Goal: Task Accomplishment & Management: Use online tool/utility

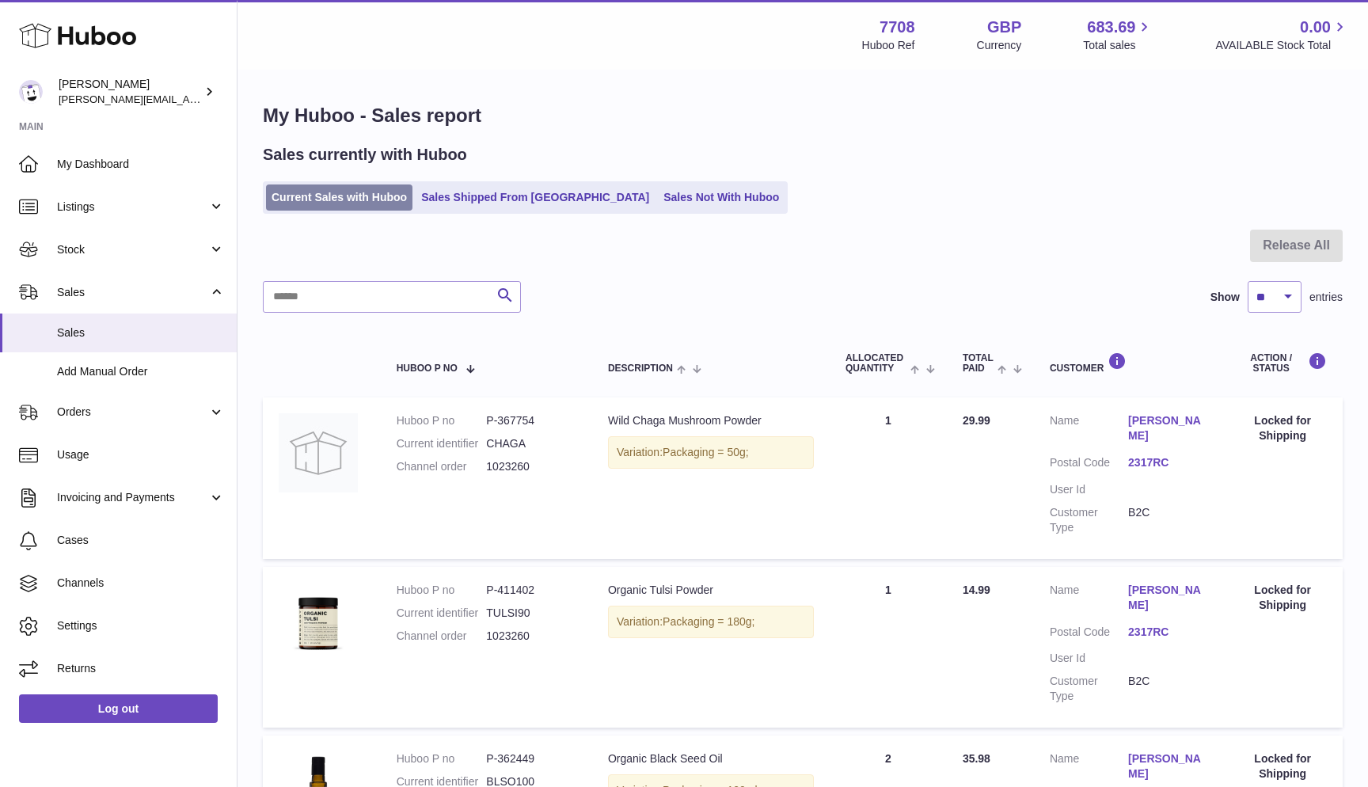
click at [356, 200] on link "Current Sales with Huboo" at bounding box center [339, 197] width 146 height 26
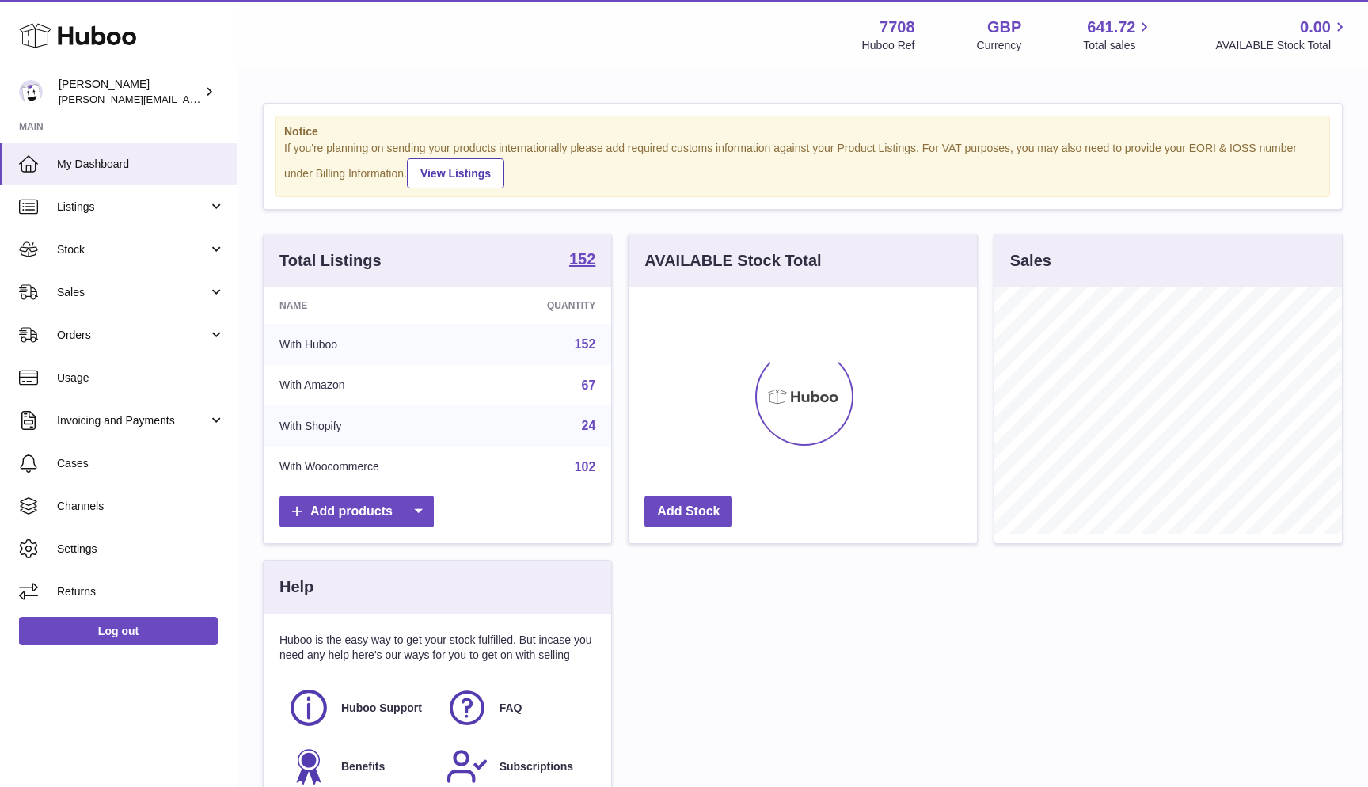
scroll to position [247, 348]
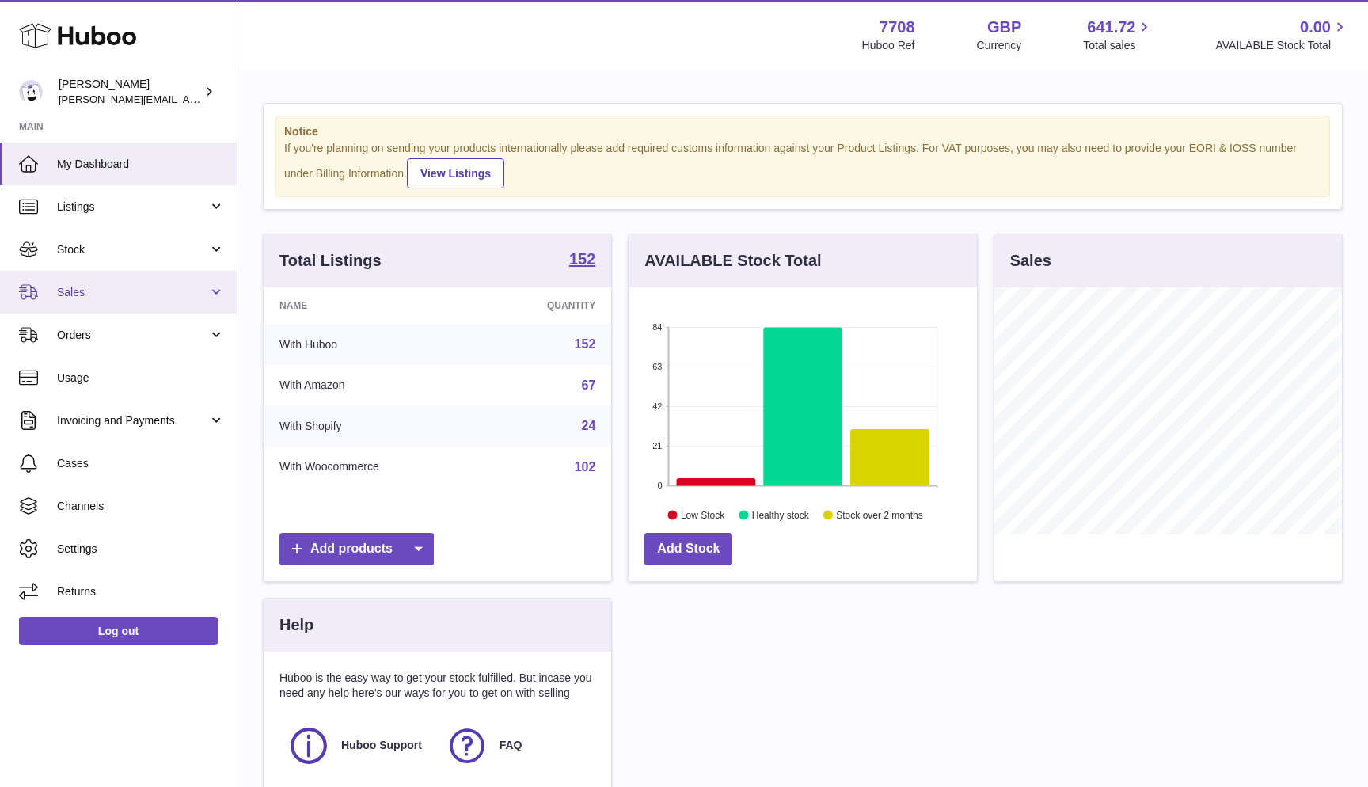
click at [82, 292] on span "Sales" at bounding box center [132, 292] width 151 height 15
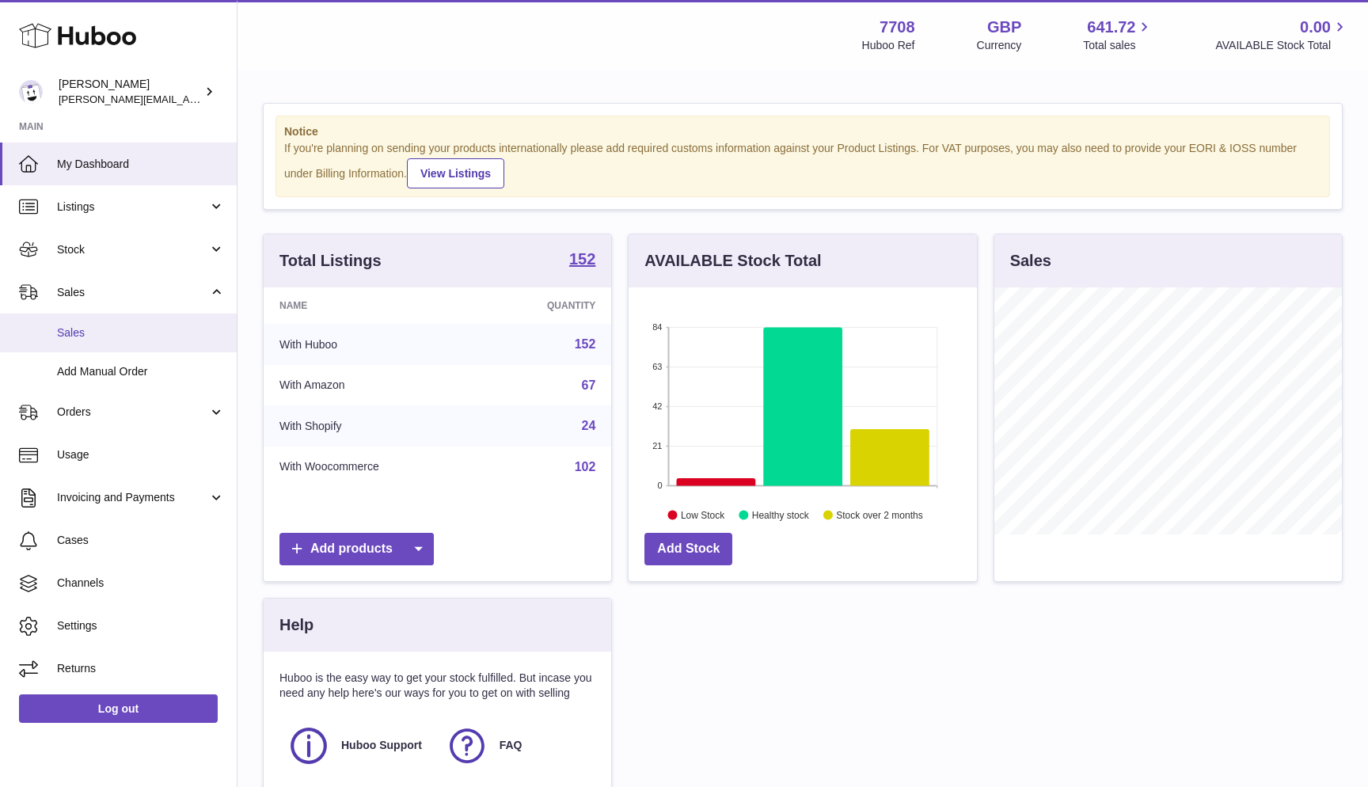
click at [85, 323] on link "Sales" at bounding box center [118, 332] width 237 height 39
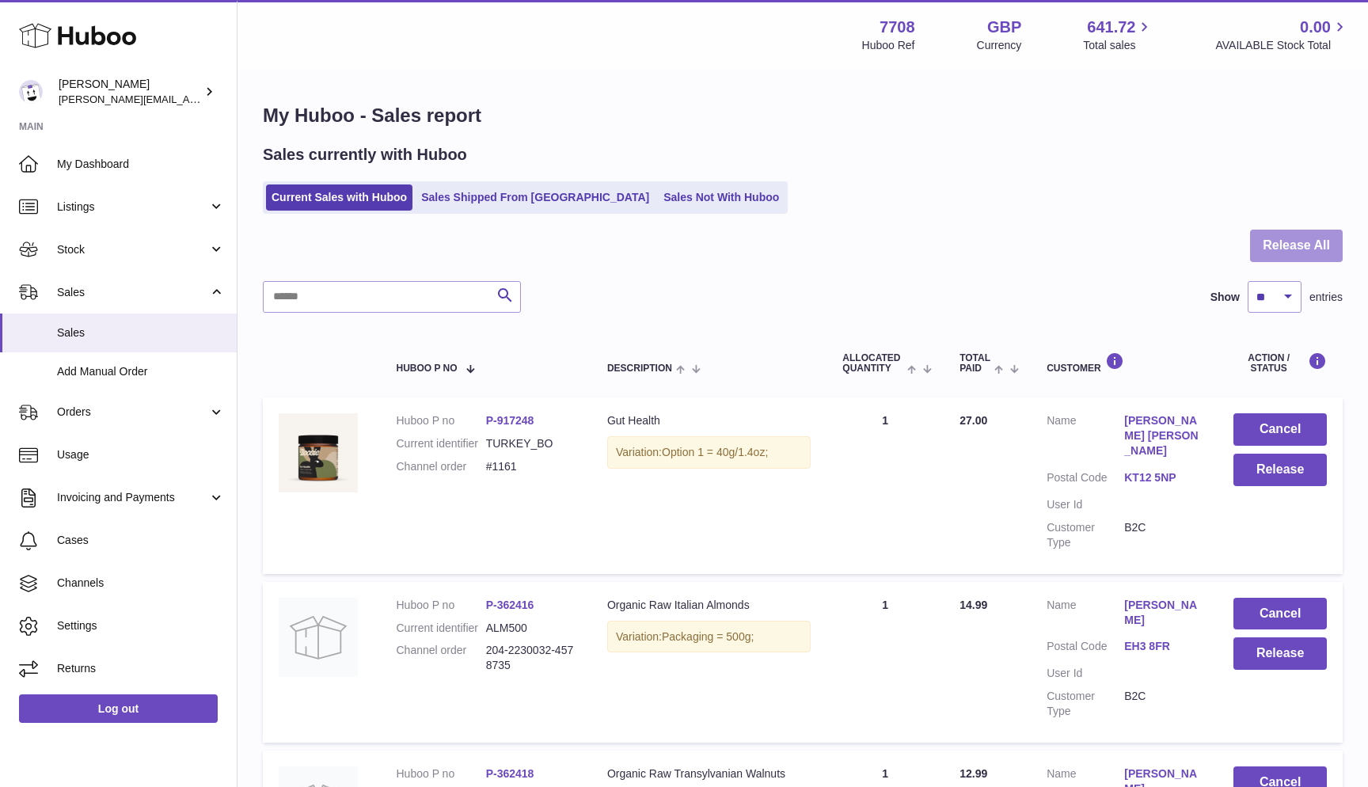
click at [1266, 253] on button "Release All" at bounding box center [1296, 246] width 93 height 32
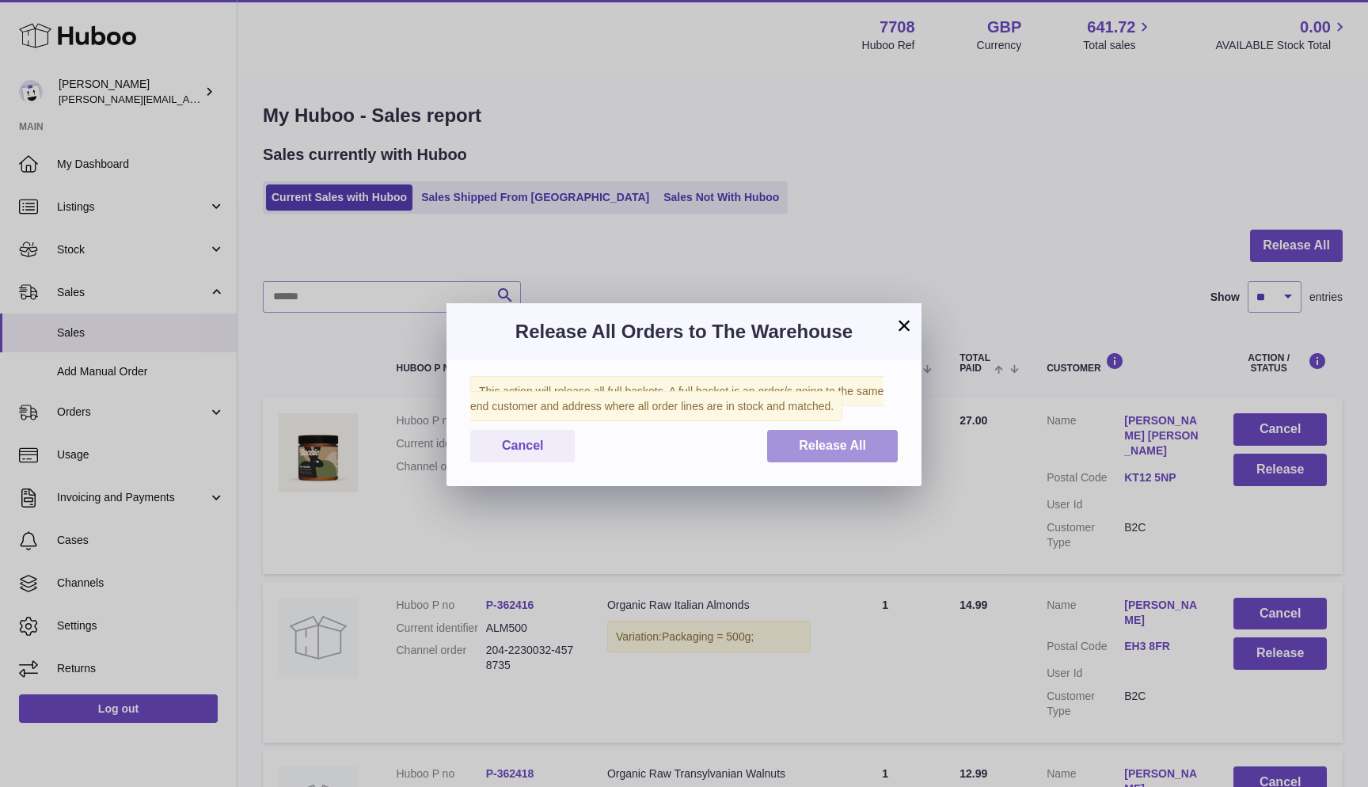
click at [827, 446] on span "Release All" at bounding box center [832, 444] width 67 height 13
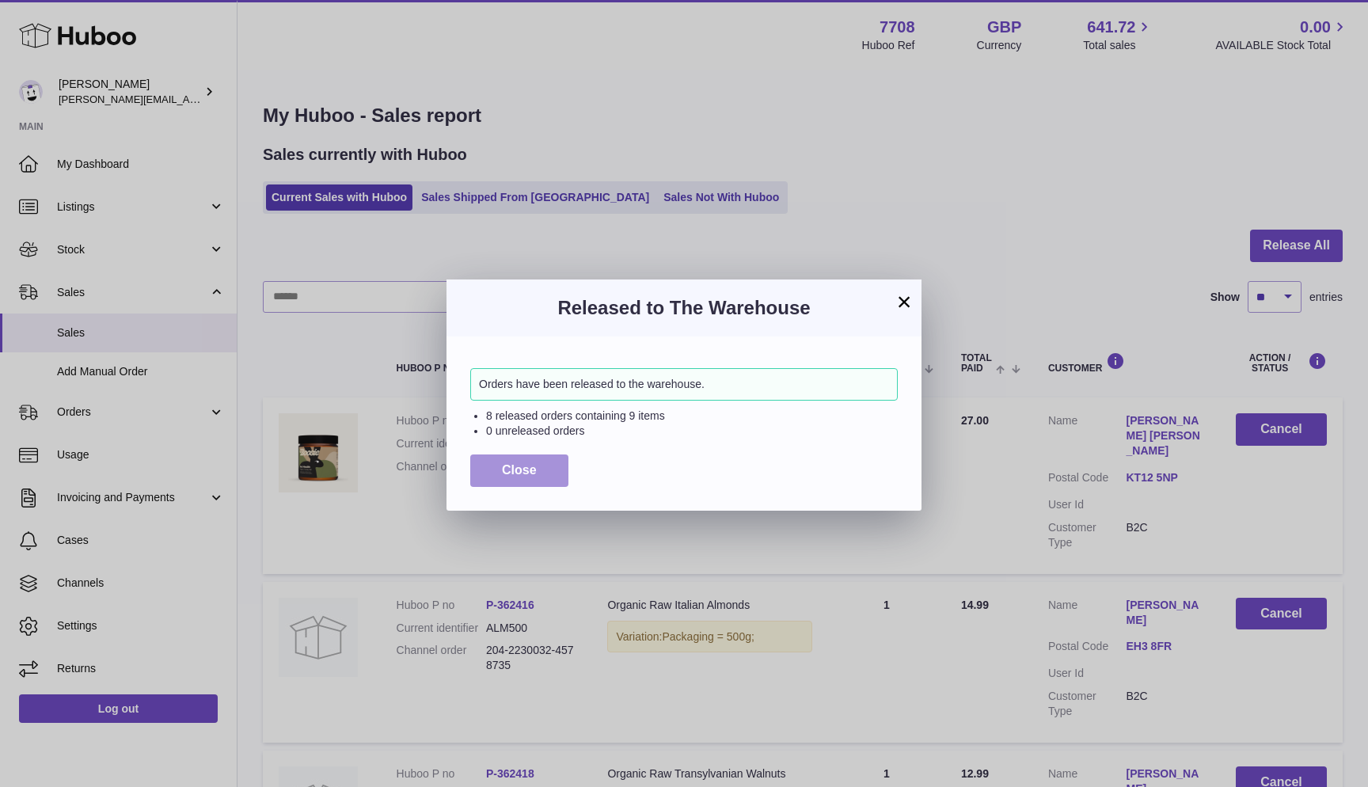
click at [541, 472] on button "Close" at bounding box center [519, 470] width 98 height 32
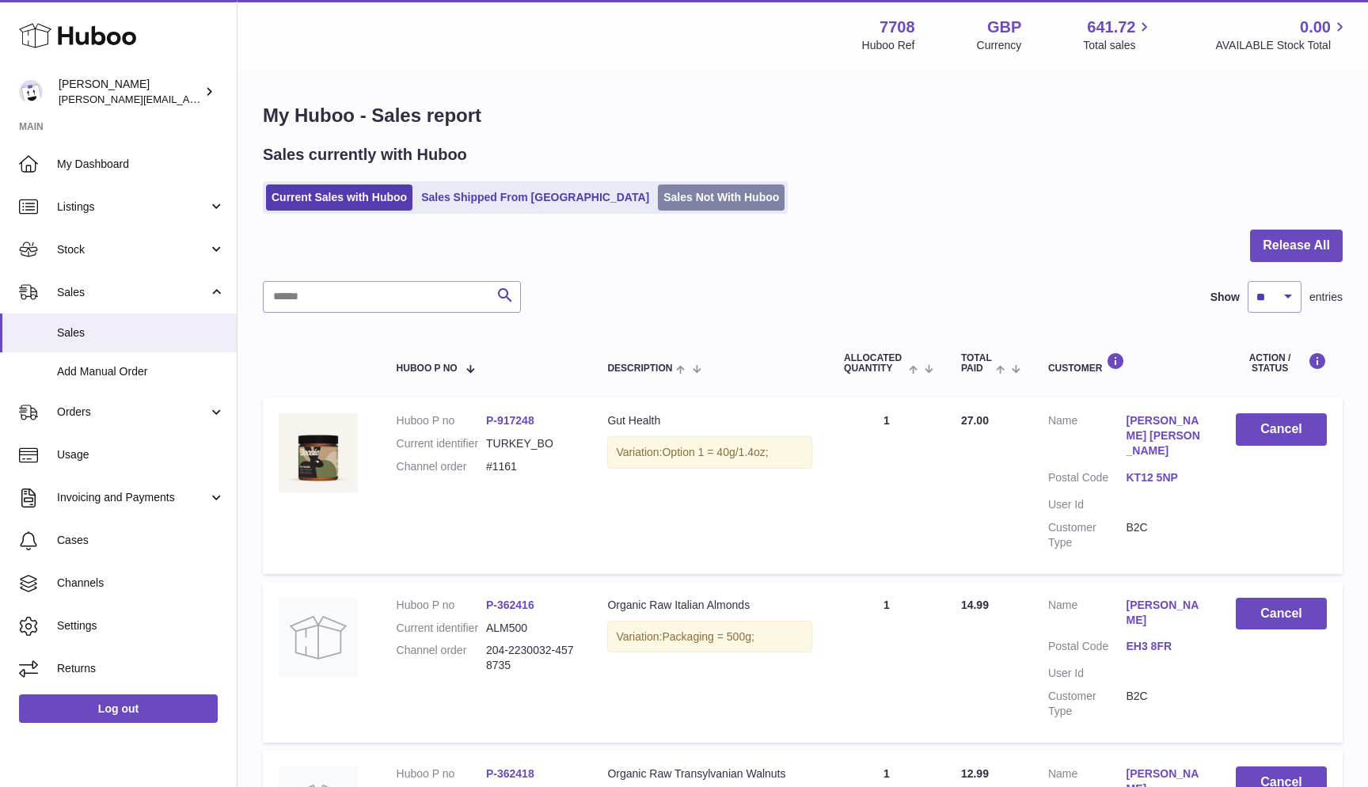
click at [658, 199] on link "Sales Not With Huboo" at bounding box center [721, 197] width 127 height 26
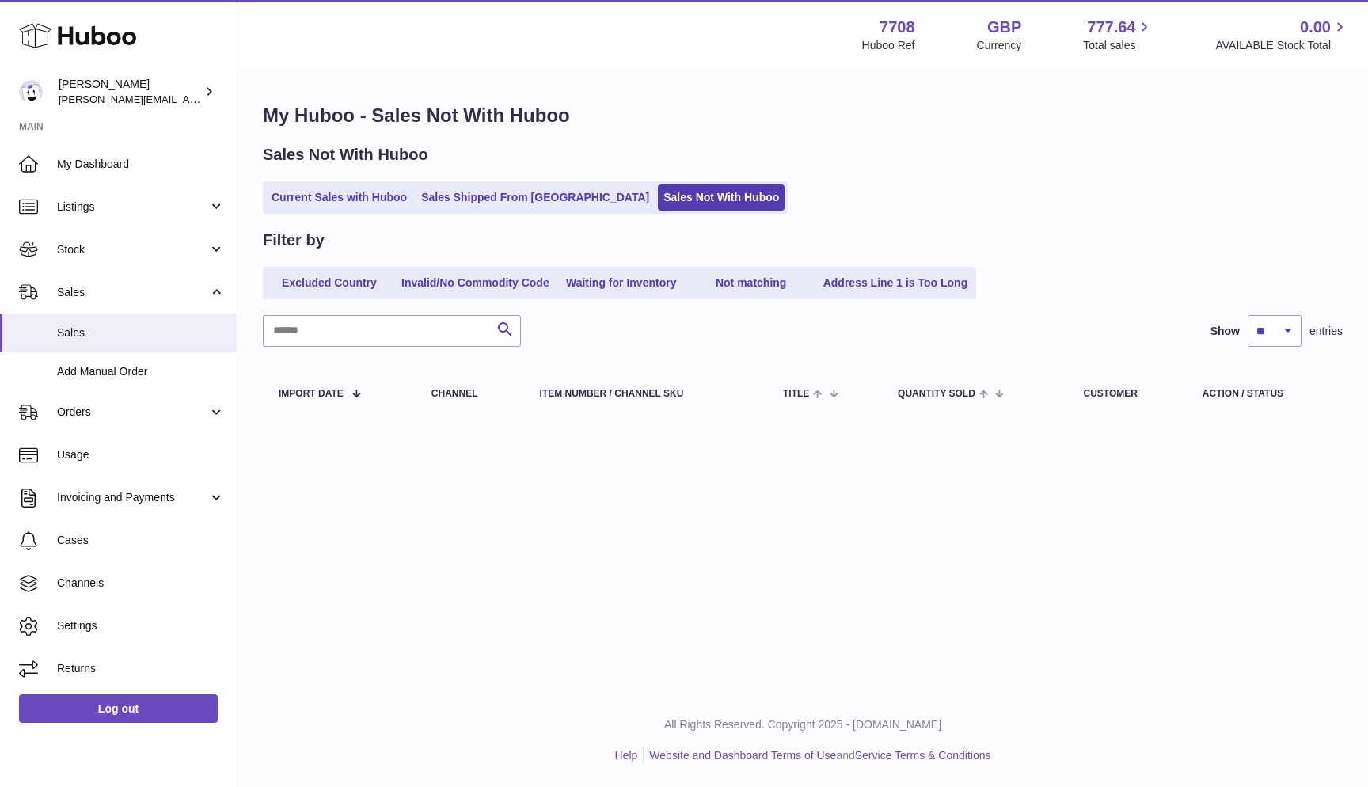
click at [343, 180] on div "Sales Not With Huboo Current Sales with Huboo Sales Shipped From Huboo Sales No…" at bounding box center [803, 179] width 1080 height 70
click at [309, 188] on link "Current Sales with Huboo" at bounding box center [339, 197] width 146 height 26
